Goal: Task Accomplishment & Management: Manage account settings

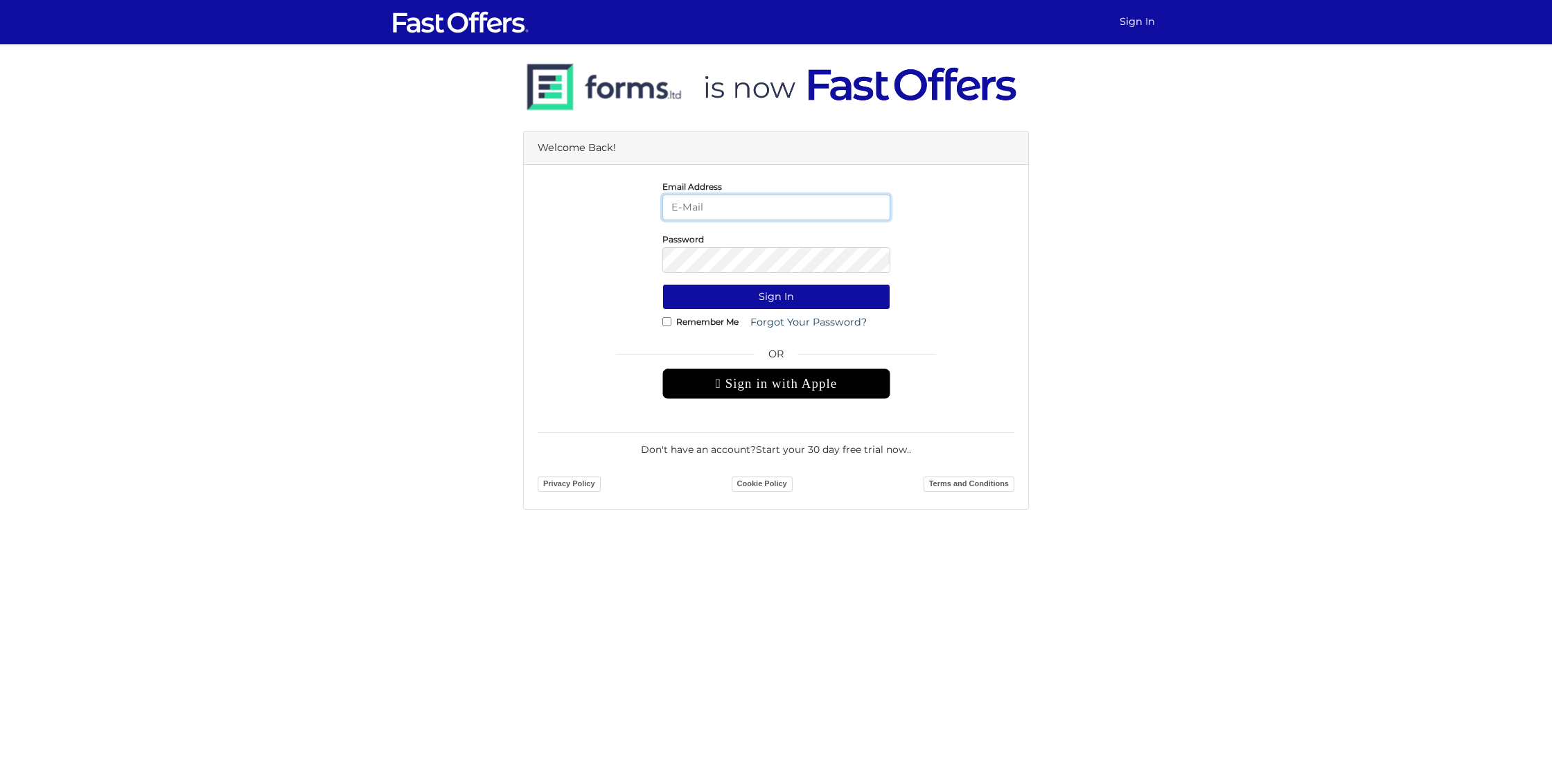
type input "[EMAIL_ADDRESS][DOMAIN_NAME]"
click at [776, 296] on button "Sign In" at bounding box center [776, 296] width 228 height 26
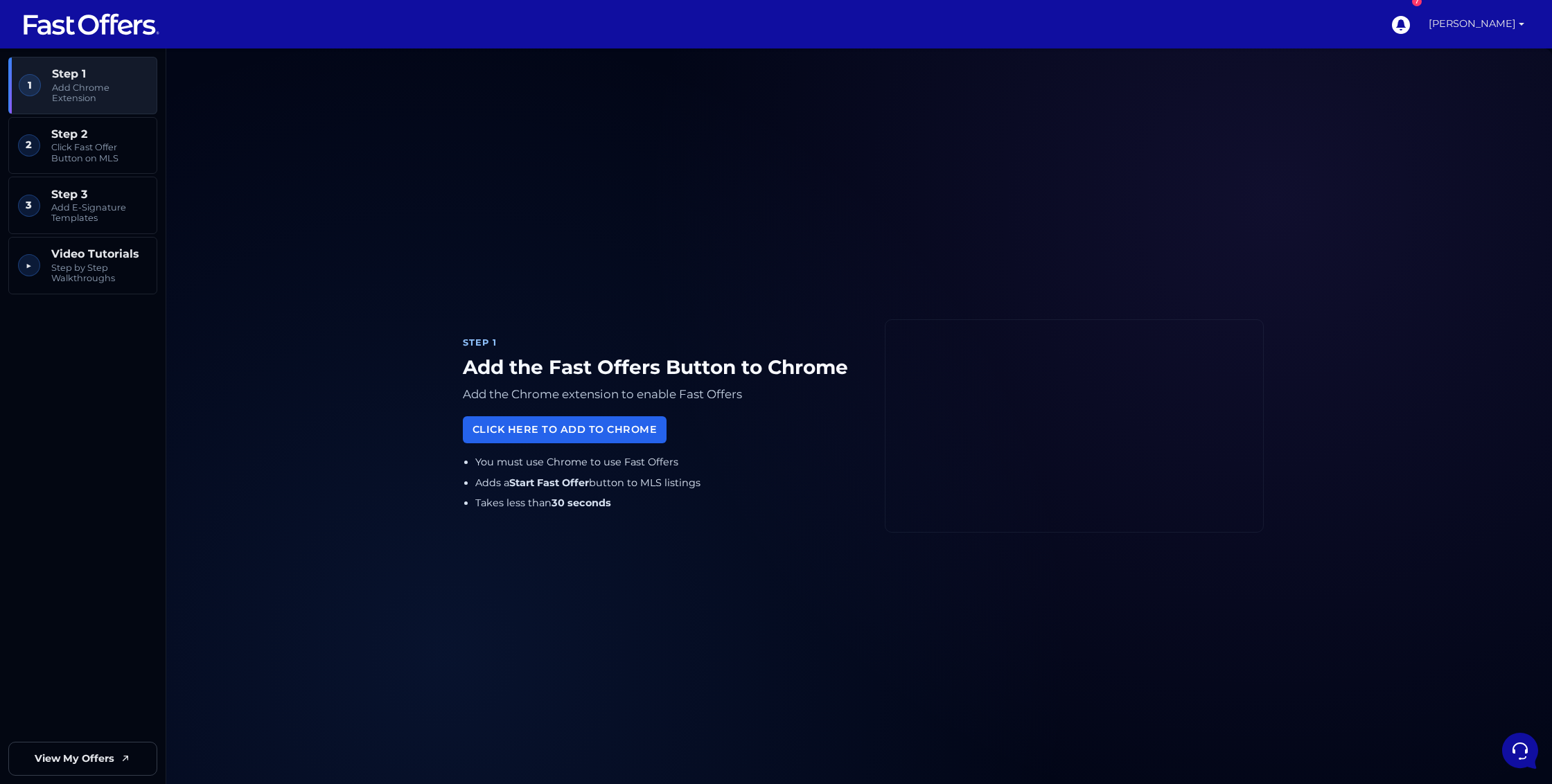
click at [1468, 30] on link "[PERSON_NAME]" at bounding box center [1477, 24] width 106 height 49
click at [1464, 64] on link "My Offers" at bounding box center [1474, 67] width 109 height 21
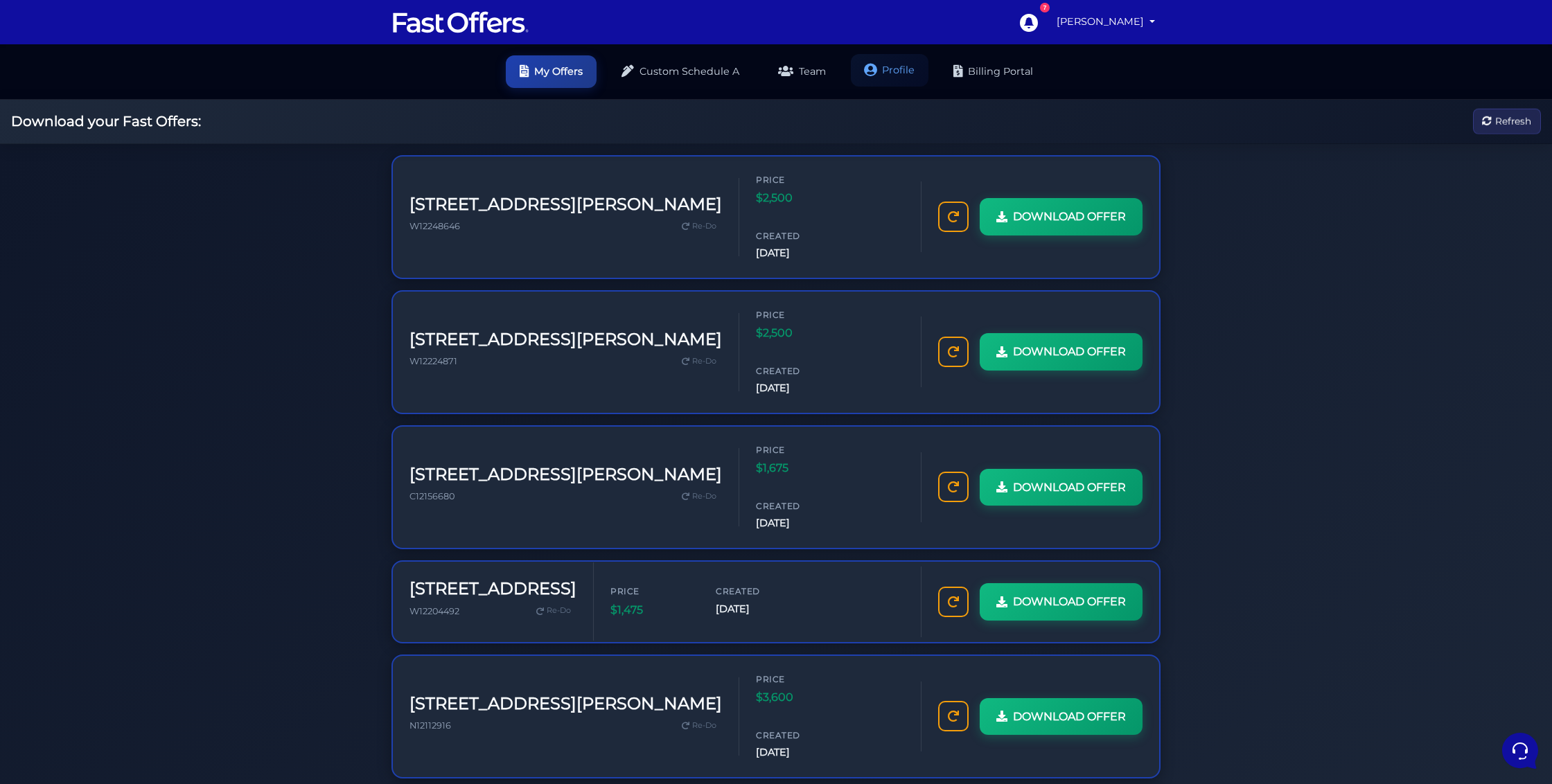
click at [902, 72] on link "Profile" at bounding box center [889, 70] width 77 height 33
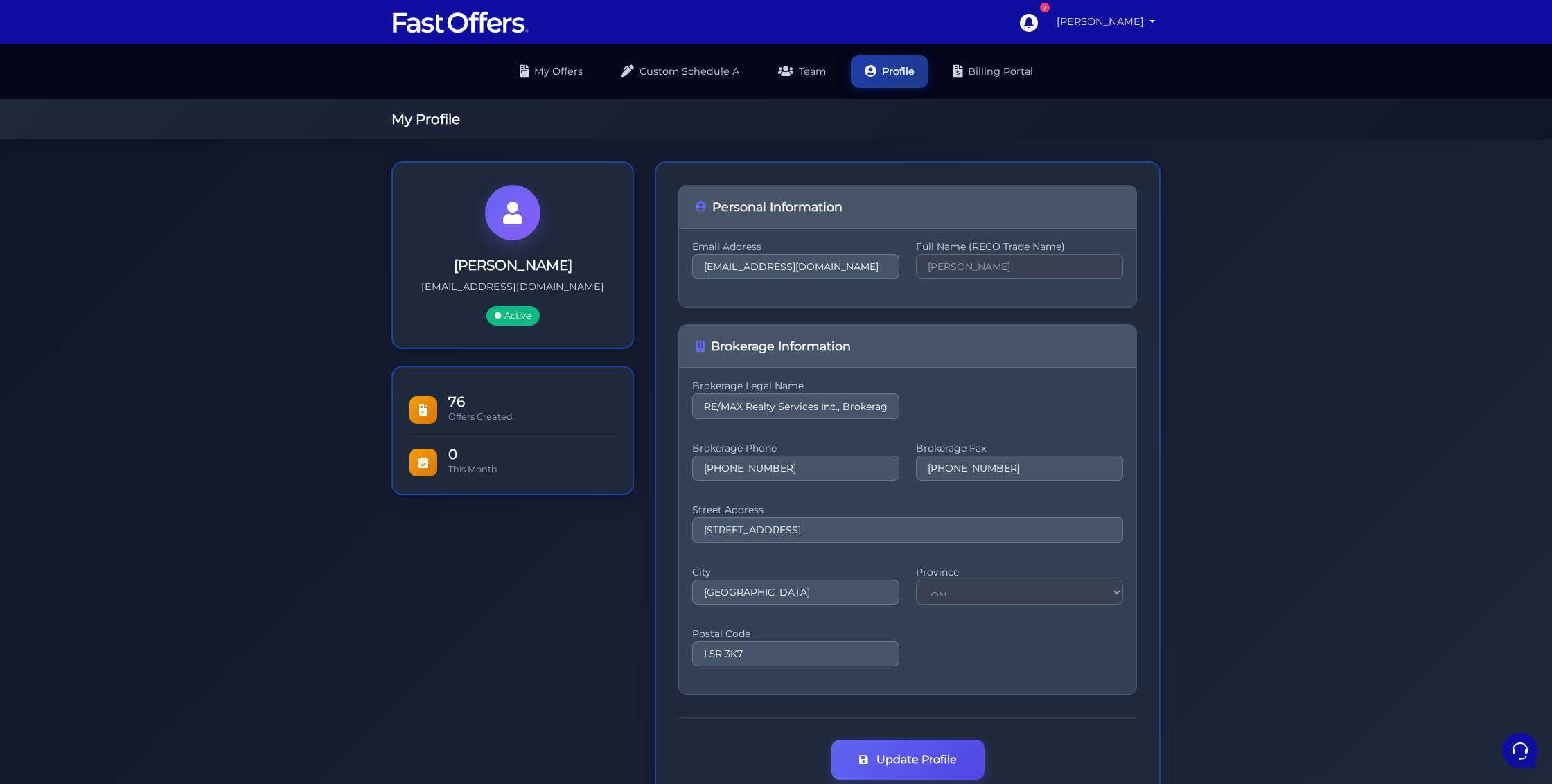
click at [1101, 31] on link "[PERSON_NAME]" at bounding box center [1105, 21] width 109 height 27
click at [1310, 153] on div "Kenny Malhotra kennymalhotra@gmail.com Active 76 Offers Created 0 City ON" at bounding box center [776, 482] width 1552 height 686
